Goal: Information Seeking & Learning: Check status

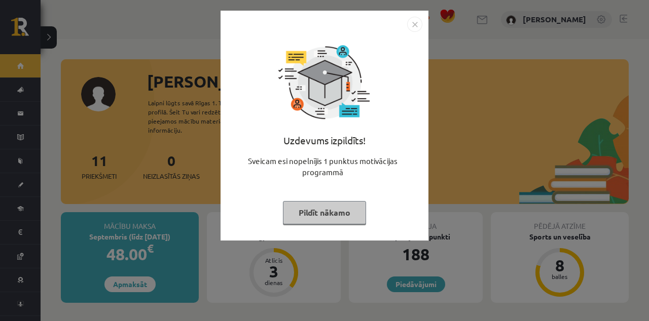
click at [183, 65] on div "Uzdevums izpildīts! Sveicam esi nopelnījis 1 punktus motivācijas programmā Pild…" at bounding box center [324, 160] width 649 height 321
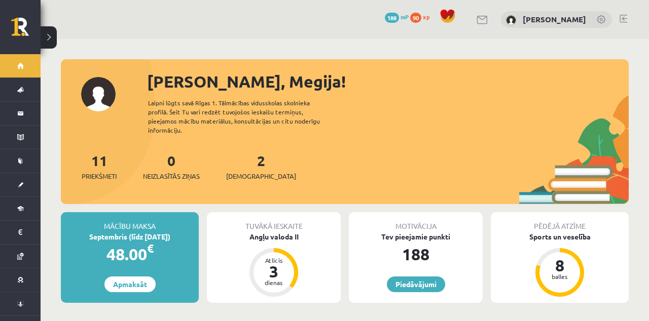
click at [244, 154] on link "2 Ieskaites" at bounding box center [261, 167] width 70 height 30
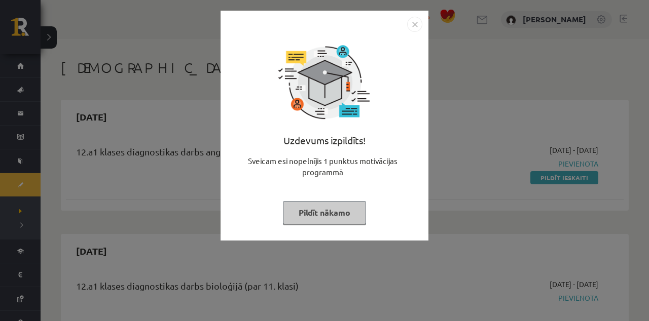
click at [420, 27] on img "Close" at bounding box center [414, 24] width 15 height 15
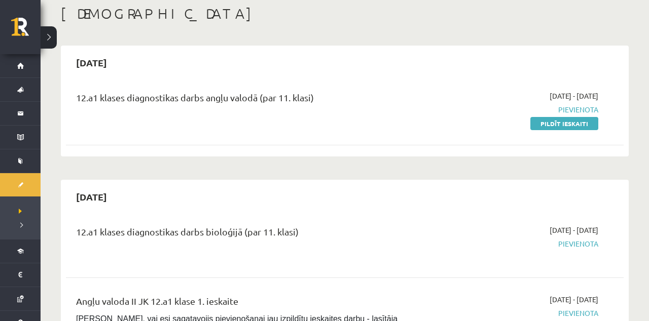
scroll to position [54, 0]
click at [13, 185] on span "[DEMOGRAPHIC_DATA]" at bounding box center [13, 185] width 0 height 0
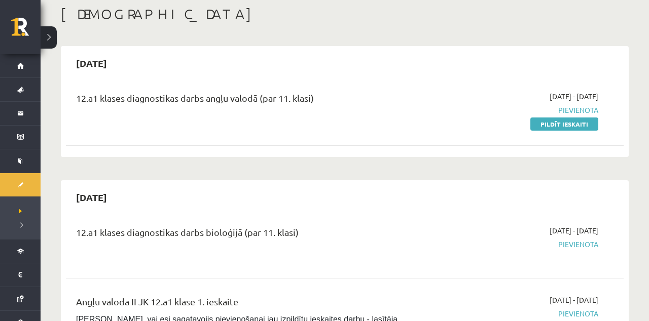
click at [15, 72] on link "Sākums" at bounding box center [20, 65] width 41 height 23
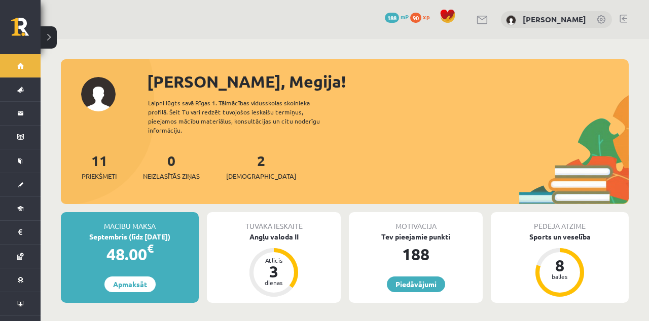
click at [26, 100] on link "Aktuāli" at bounding box center [20, 89] width 41 height 23
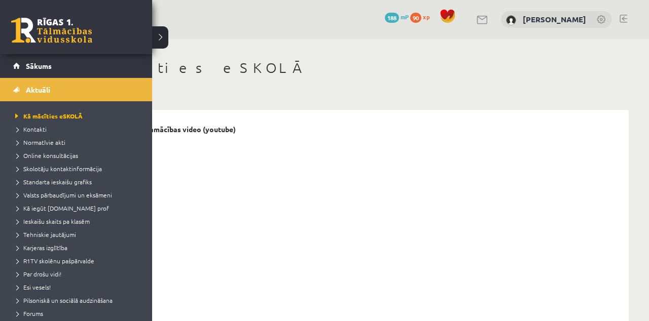
click at [14, 90] on link "Aktuāli" at bounding box center [76, 89] width 126 height 23
click at [38, 69] on span "Sākums" at bounding box center [39, 65] width 26 height 9
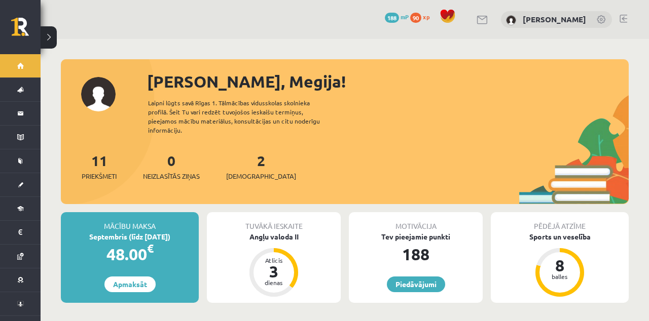
click at [50, 38] on button at bounding box center [49, 37] width 16 height 22
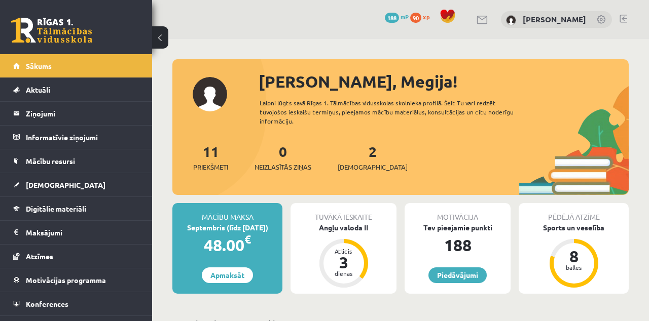
click at [63, 250] on link "Atzīmes" at bounding box center [76, 256] width 126 height 23
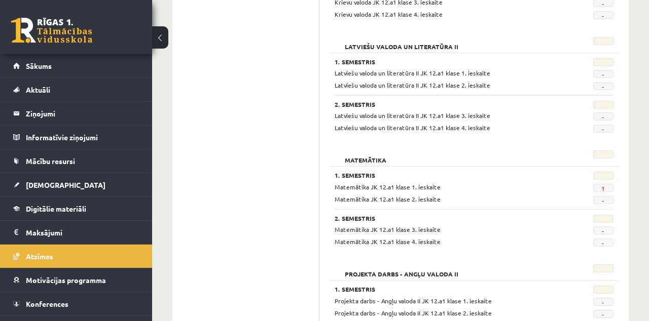
scroll to position [815, 0]
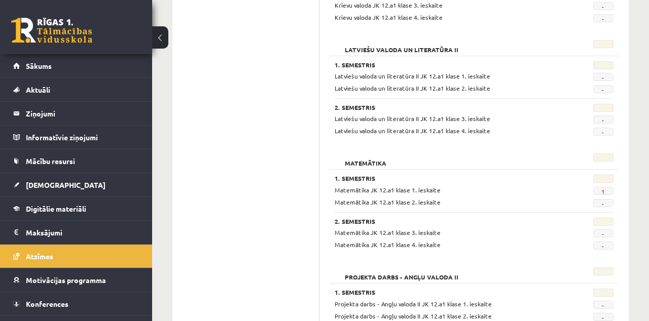
click at [604, 188] on link "1" at bounding box center [603, 192] width 4 height 8
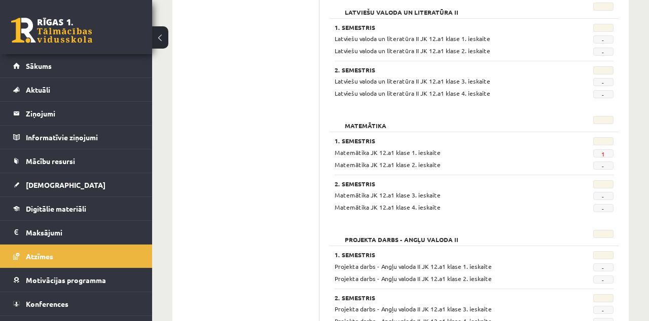
scroll to position [858, 0]
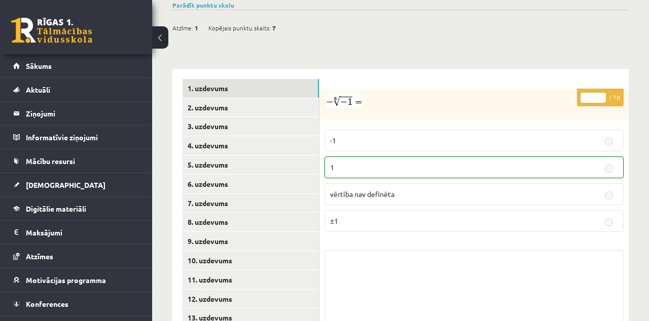
scroll to position [411, 0]
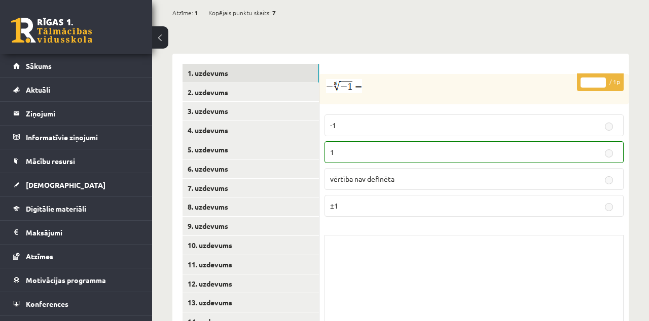
click at [573, 168] on label "vērtība nav definēta" at bounding box center [474, 179] width 299 height 22
click at [260, 83] on link "2. uzdevums" at bounding box center [251, 92] width 136 height 19
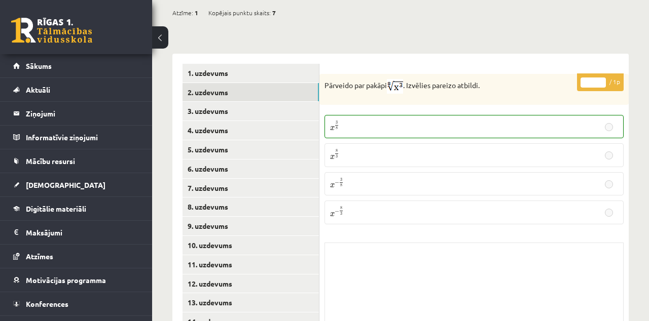
click at [261, 103] on link "3. uzdevums" at bounding box center [251, 111] width 136 height 19
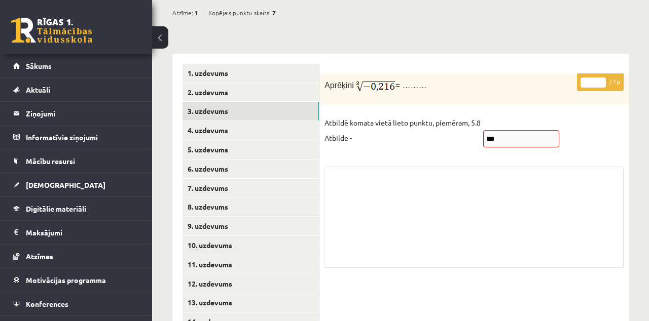
click at [260, 121] on link "4. uzdevums" at bounding box center [251, 130] width 136 height 19
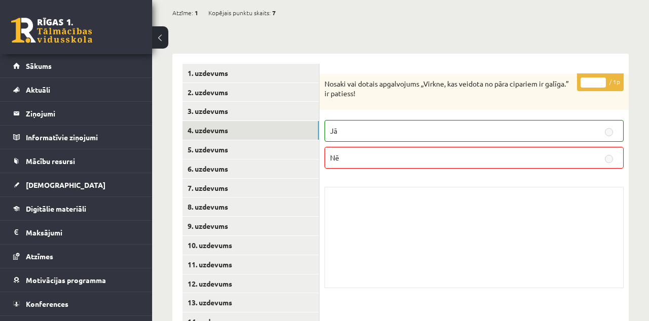
click at [257, 140] on link "5. uzdevums" at bounding box center [251, 149] width 136 height 19
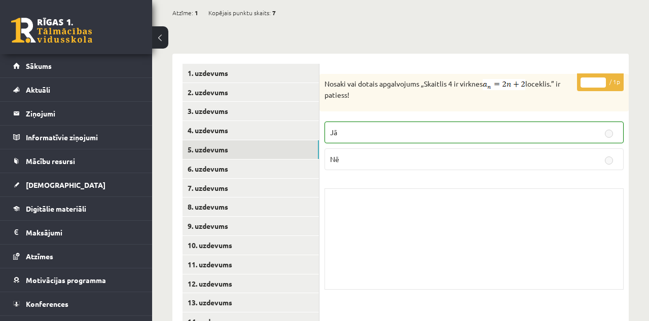
click at [258, 160] on link "6. uzdevums" at bounding box center [251, 169] width 136 height 19
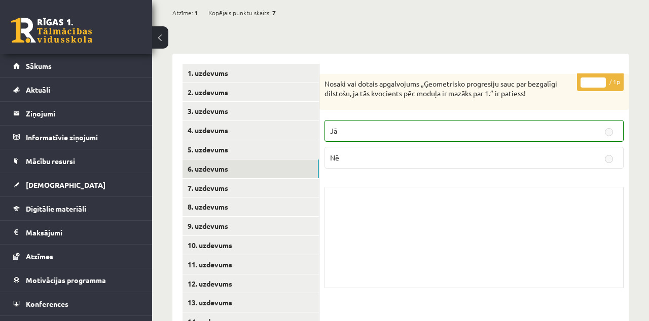
click at [253, 179] on link "7. uzdevums" at bounding box center [251, 188] width 136 height 19
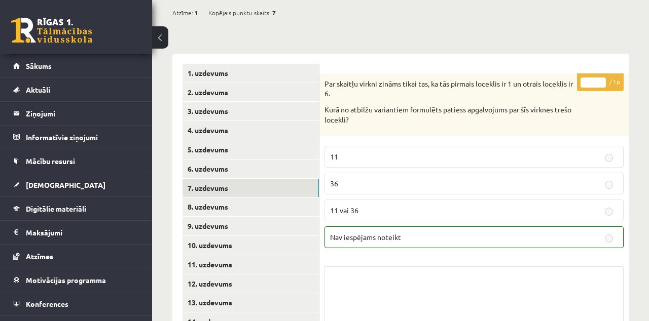
click at [262, 198] on link "8. uzdevums" at bounding box center [251, 207] width 136 height 19
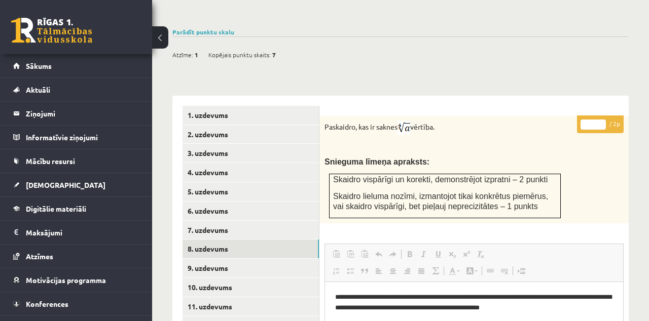
scroll to position [370, 0]
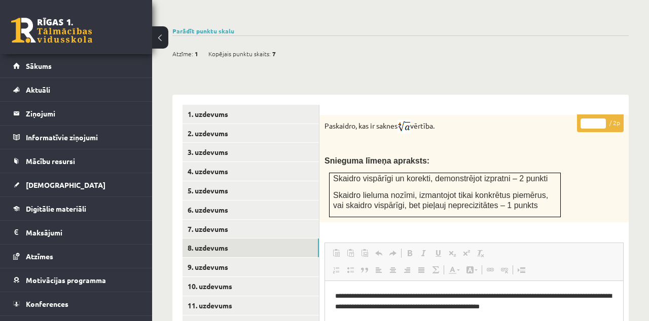
click at [223, 258] on link "9. uzdevums" at bounding box center [251, 267] width 136 height 19
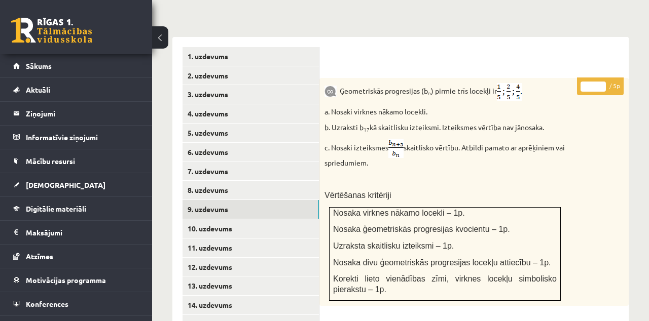
scroll to position [434, 0]
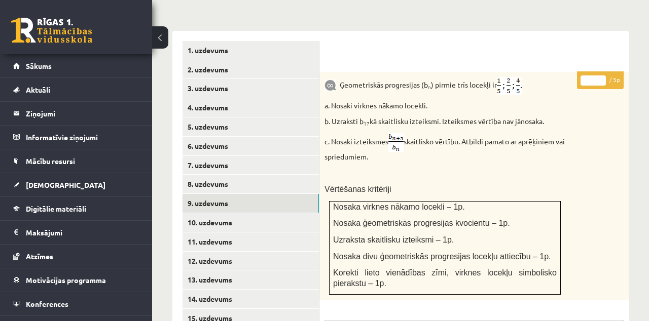
click at [211, 213] on link "10. uzdevums" at bounding box center [251, 222] width 136 height 19
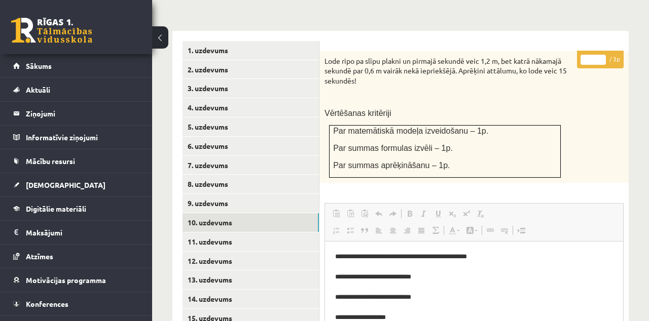
scroll to position [0, 0]
click at [229, 233] on link "11. uzdevums" at bounding box center [251, 242] width 136 height 19
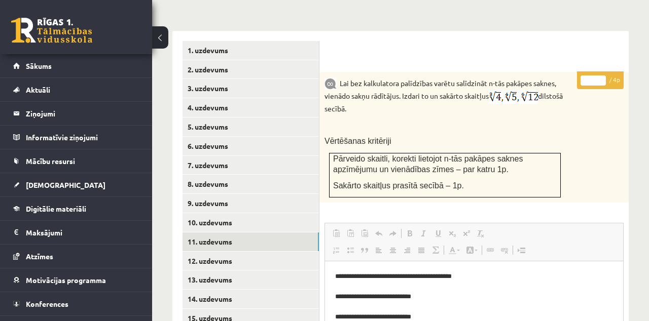
click at [223, 252] on link "12. uzdevums" at bounding box center [251, 261] width 136 height 19
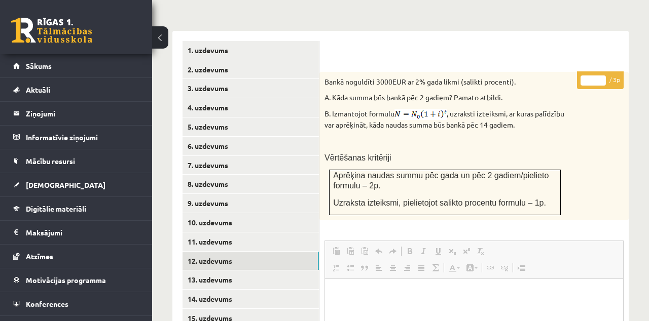
click at [224, 271] on link "13. uzdevums" at bounding box center [251, 280] width 136 height 19
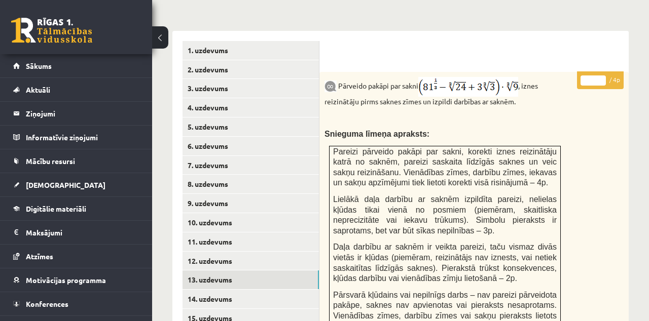
click at [222, 290] on link "14. uzdevums" at bounding box center [251, 299] width 136 height 19
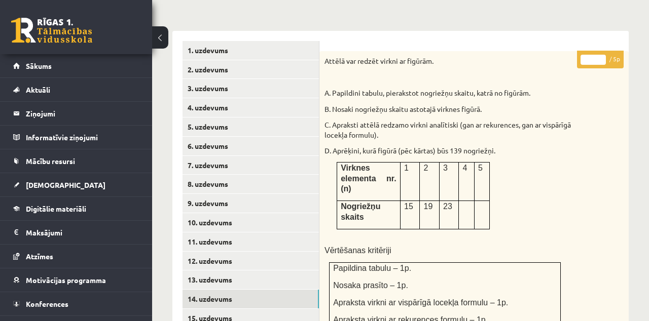
click at [230, 309] on link "15. uzdevums" at bounding box center [251, 318] width 136 height 19
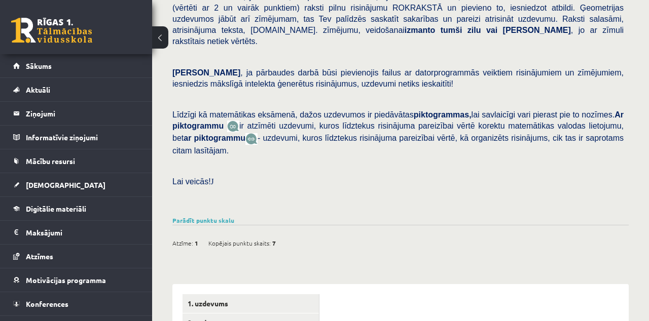
scroll to position [157, 0]
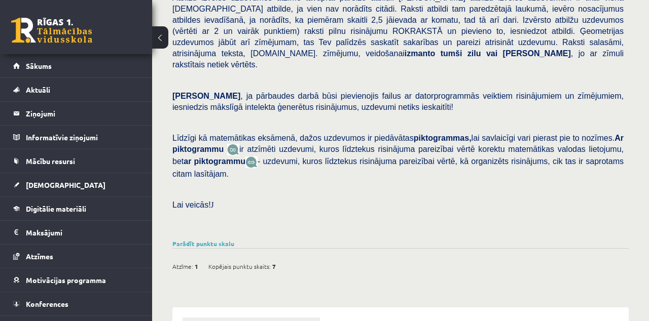
click at [208, 220] on div "Pārbaudes darbā varēsi demonstrēt savas zināšanas, izpratni, prasmes, kā arī Te…" at bounding box center [400, 75] width 456 height 323
click at [211, 240] on link "Parādīt punktu skalu" at bounding box center [203, 244] width 62 height 8
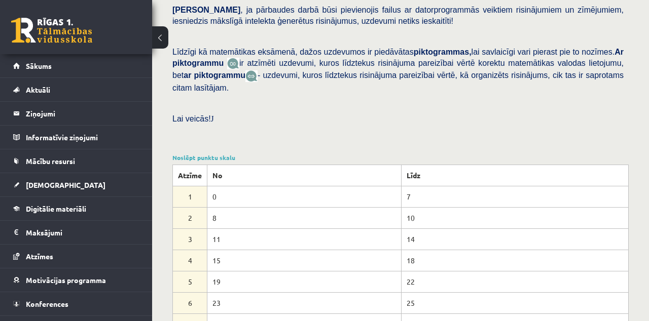
scroll to position [243, 0]
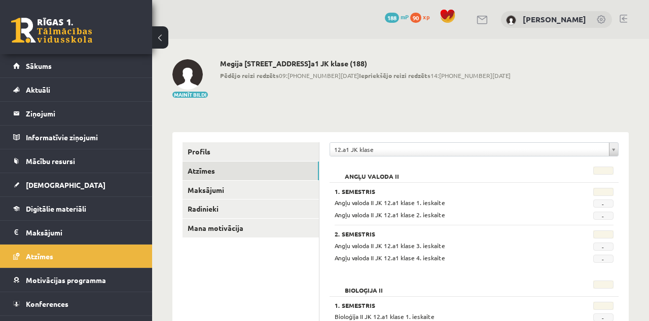
click at [91, 69] on link "Sākums" at bounding box center [76, 65] width 126 height 23
